Goal: Communication & Community: Answer question/provide support

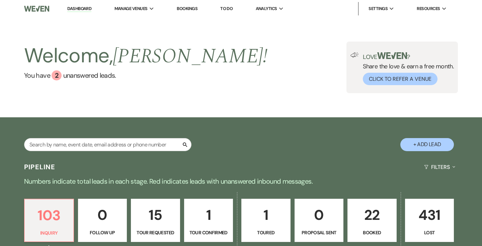
click at [371, 204] on p "22" at bounding box center [372, 215] width 41 height 22
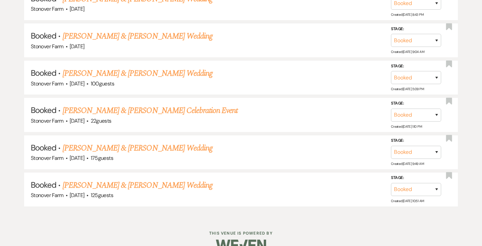
scroll to position [972, 0]
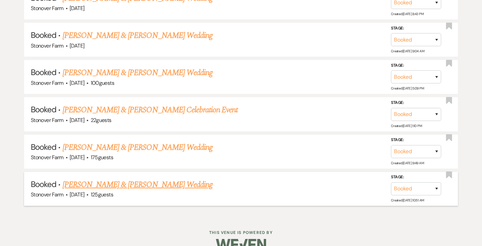
click at [145, 184] on link "[PERSON_NAME] & [PERSON_NAME] Wedding" at bounding box center [138, 184] width 150 height 12
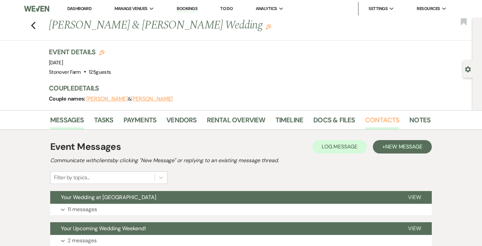
click at [374, 119] on link "Contacts" at bounding box center [382, 121] width 34 height 15
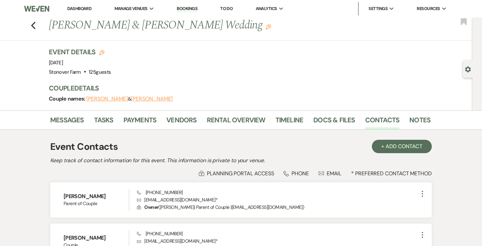
click at [83, 8] on link "Dashboard" at bounding box center [79, 9] width 24 height 6
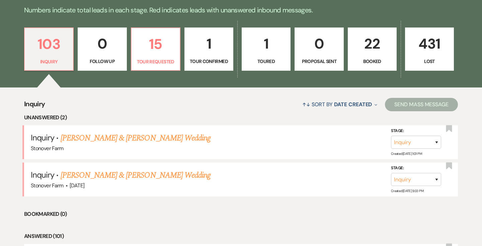
scroll to position [154, 0]
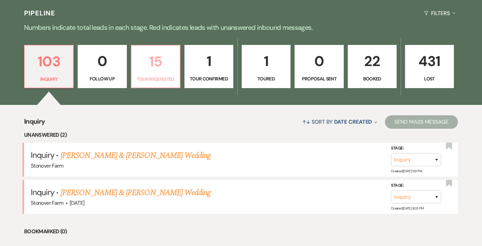
click at [161, 68] on p "15" at bounding box center [156, 61] width 40 height 22
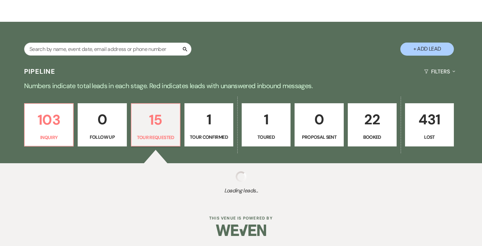
select select "2"
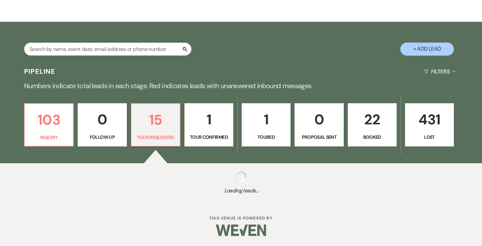
select select "2"
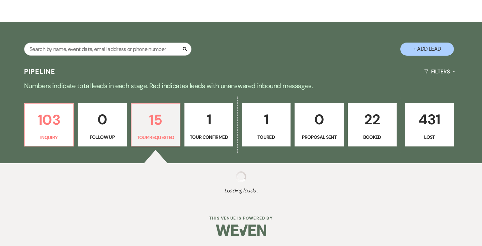
select select "2"
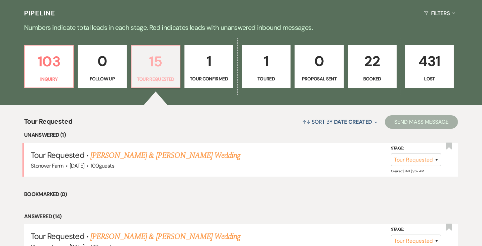
click at [158, 68] on p "15" at bounding box center [156, 61] width 40 height 22
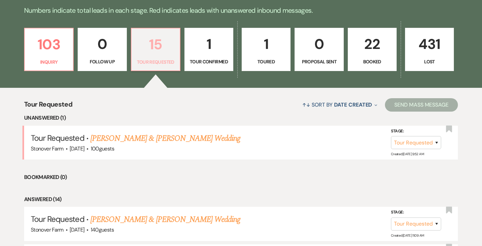
scroll to position [171, 0]
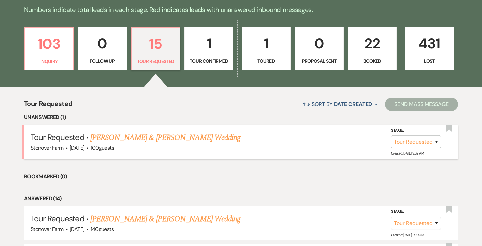
click at [139, 138] on link "[PERSON_NAME] & [PERSON_NAME] Wedding" at bounding box center [165, 138] width 150 height 12
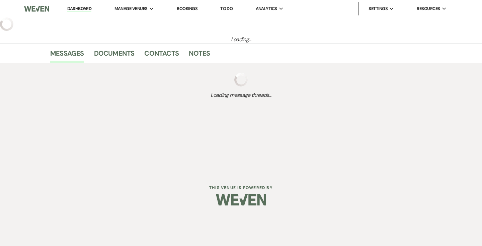
select select "2"
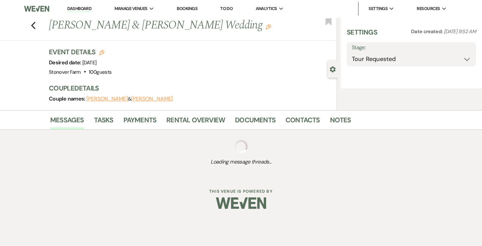
select select "5"
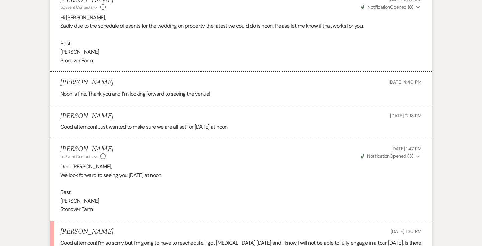
scroll to position [856, 0]
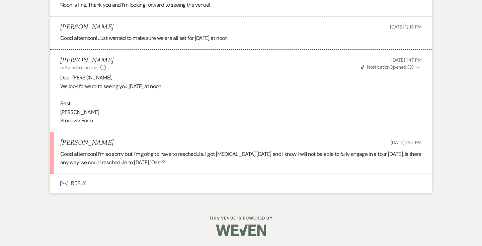
click at [80, 181] on button "Envelope Reply" at bounding box center [241, 183] width 382 height 19
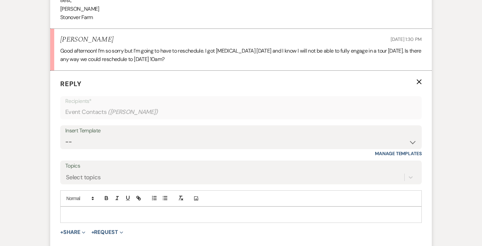
scroll to position [976, 0]
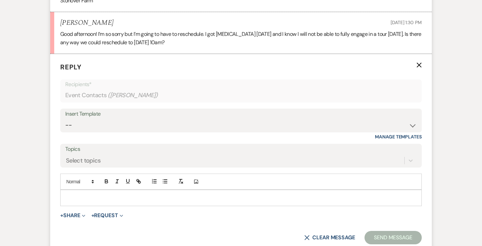
click at [93, 194] on p at bounding box center [241, 197] width 351 height 7
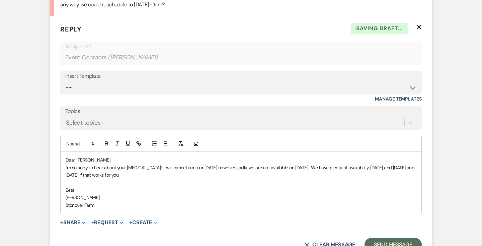
scroll to position [1015, 0]
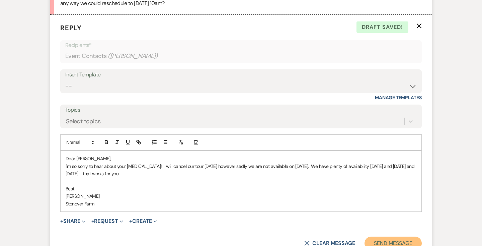
click at [392, 242] on button "Send Message" at bounding box center [393, 242] width 57 height 13
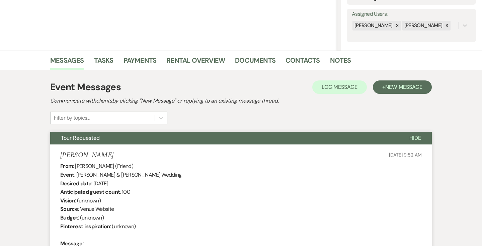
scroll to position [0, 0]
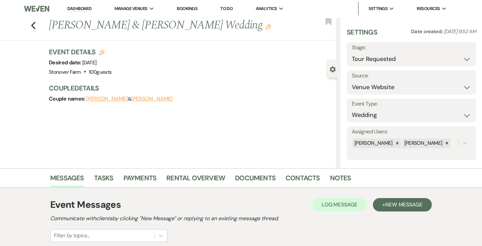
click at [81, 8] on link "Dashboard" at bounding box center [79, 9] width 24 height 6
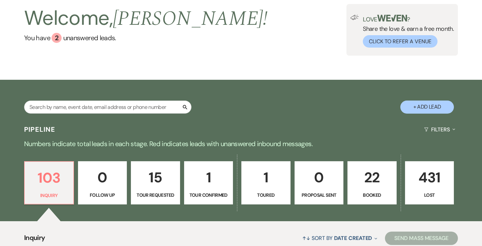
scroll to position [60, 0]
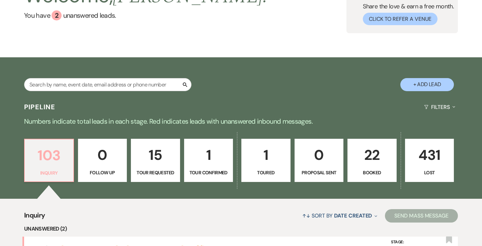
click at [53, 158] on p "103" at bounding box center [49, 155] width 41 height 22
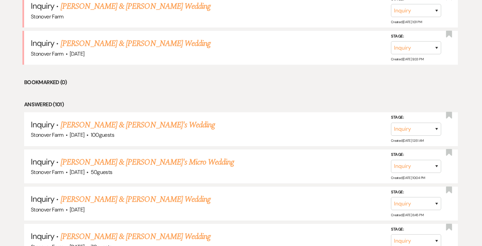
scroll to position [294, 0]
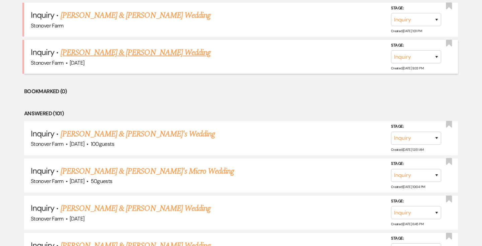
click at [124, 53] on link "[PERSON_NAME] & [PERSON_NAME] Wedding" at bounding box center [136, 53] width 150 height 12
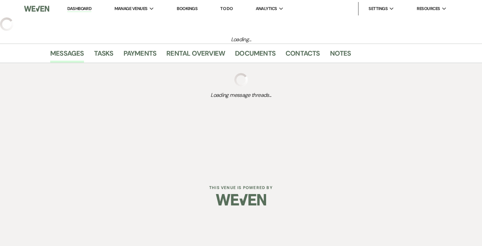
select select "5"
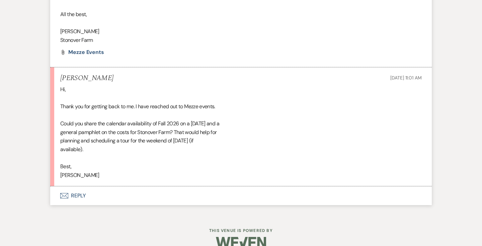
scroll to position [536, 0]
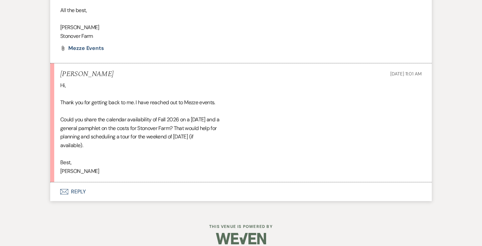
click at [79, 184] on button "Envelope Reply" at bounding box center [241, 191] width 382 height 19
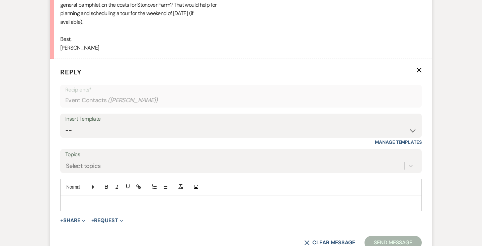
scroll to position [685, 0]
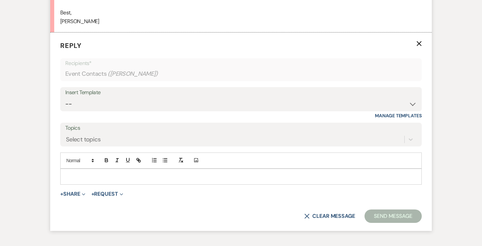
click at [83, 173] on p at bounding box center [241, 176] width 351 height 7
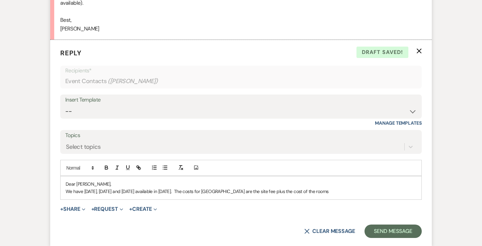
scroll to position [686, 0]
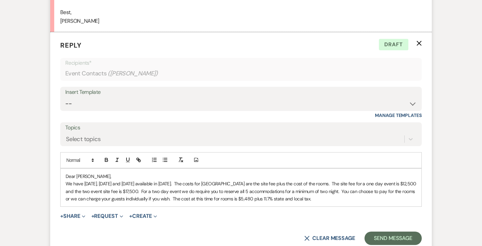
click at [370, 182] on p "We have [DATE], [DATE] and [DATE] available in [DATE]. The costs for [GEOGRAPHI…" at bounding box center [241, 191] width 351 height 22
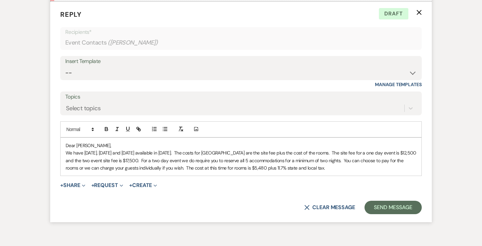
scroll to position [717, 0]
click at [358, 160] on p "We have [DATE], [DATE] and [DATE] available in [DATE]. The costs for [GEOGRAPHI…" at bounding box center [241, 160] width 351 height 22
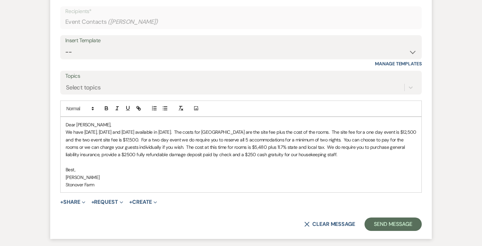
scroll to position [738, 0]
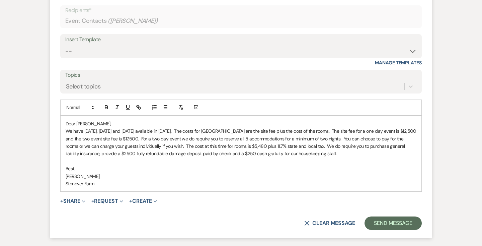
click at [360, 146] on p "We have [DATE], [DATE] and [DATE] available in [DATE]. The costs for [GEOGRAPHI…" at bounding box center [241, 142] width 351 height 30
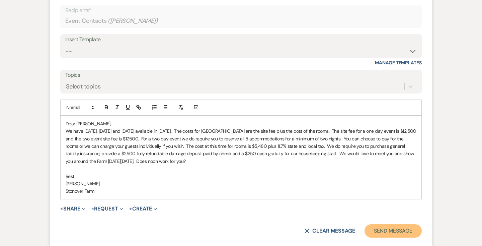
click at [398, 224] on button "Send Message" at bounding box center [393, 230] width 57 height 13
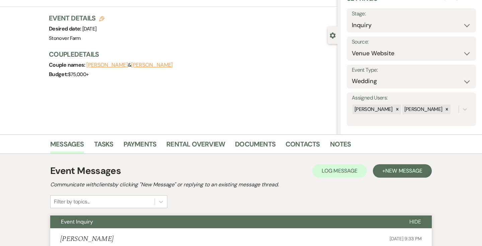
scroll to position [0, 0]
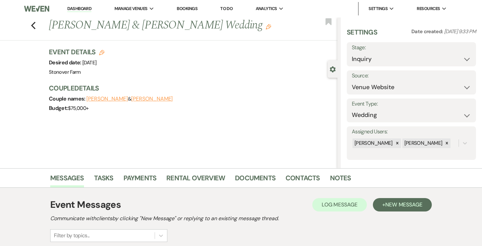
click at [78, 8] on link "Dashboard" at bounding box center [79, 9] width 24 height 6
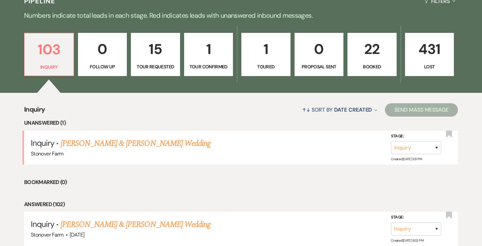
scroll to position [169, 0]
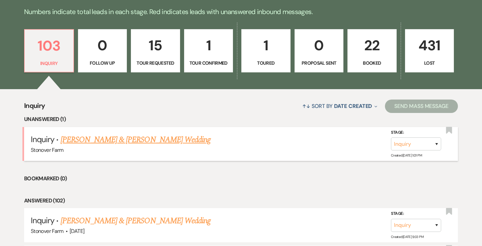
click at [101, 141] on link "[PERSON_NAME] & [PERSON_NAME] Wedding" at bounding box center [136, 140] width 150 height 12
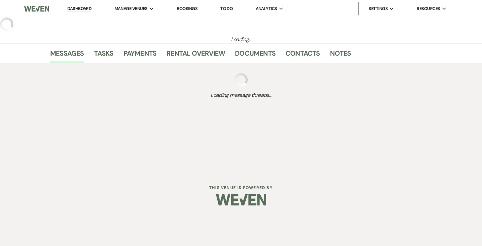
select select "5"
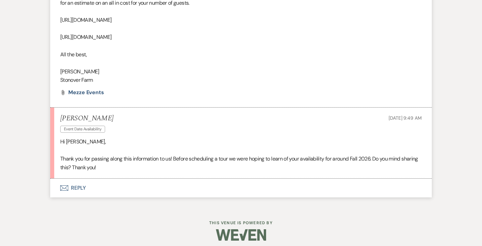
scroll to position [479, 0]
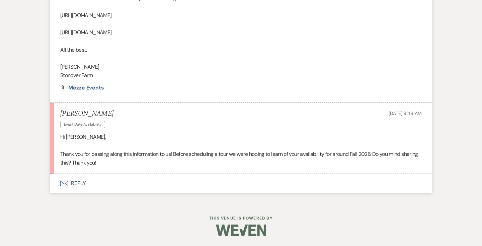
click at [80, 185] on button "Envelope Reply" at bounding box center [241, 183] width 382 height 19
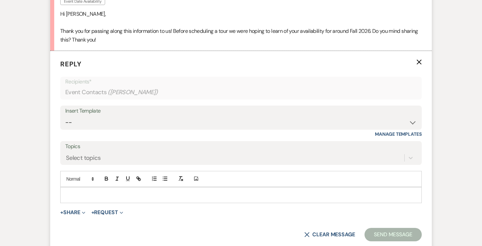
scroll to position [629, 0]
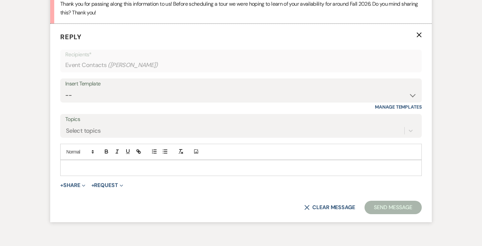
click at [91, 164] on p at bounding box center [241, 167] width 351 height 7
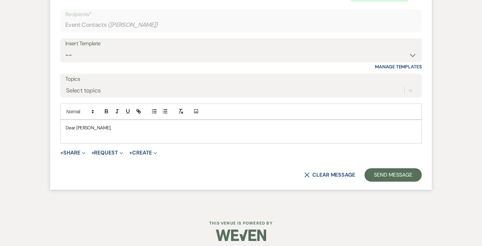
scroll to position [674, 0]
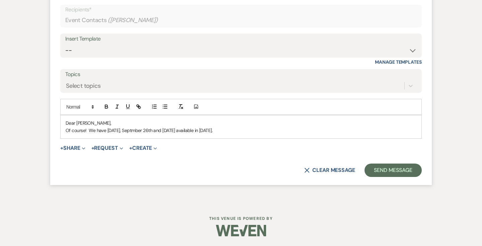
click at [149, 132] on p "Of course! We have [DATE], Septmber 26th and [DATE] available in [DATE]." at bounding box center [241, 130] width 351 height 7
click at [265, 128] on p "Of course! We have [DATE], [DATE] and [DATE] available in [DATE]." at bounding box center [241, 130] width 351 height 7
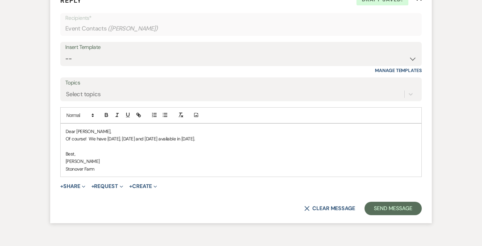
scroll to position [704, 0]
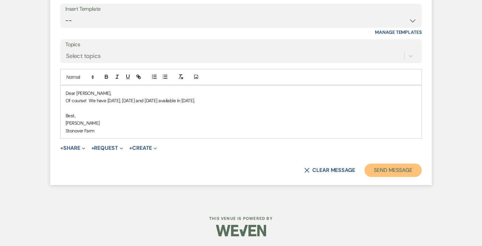
click at [396, 166] on button "Send Message" at bounding box center [393, 169] width 57 height 13
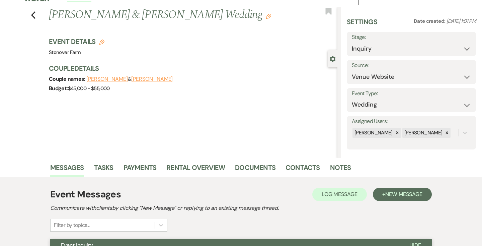
scroll to position [0, 0]
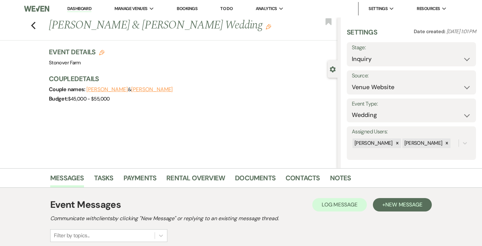
click at [82, 9] on link "Dashboard" at bounding box center [79, 9] width 24 height 6
